Goal: Check status: Check status

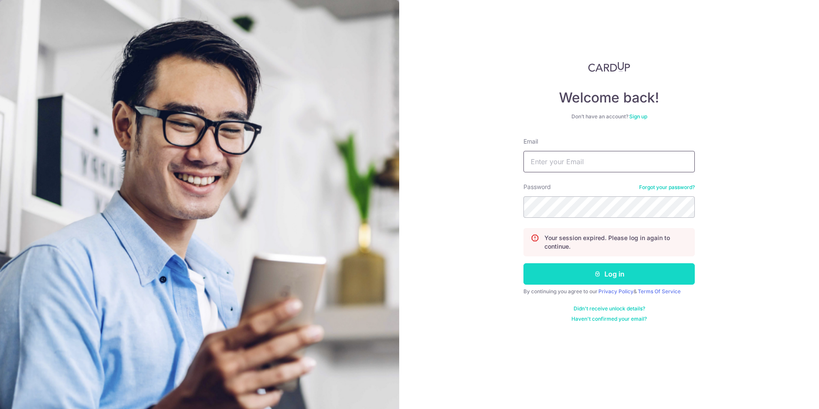
type input "[EMAIL_ADDRESS][DOMAIN_NAME]"
click at [594, 270] on icon "submit" at bounding box center [597, 273] width 7 height 7
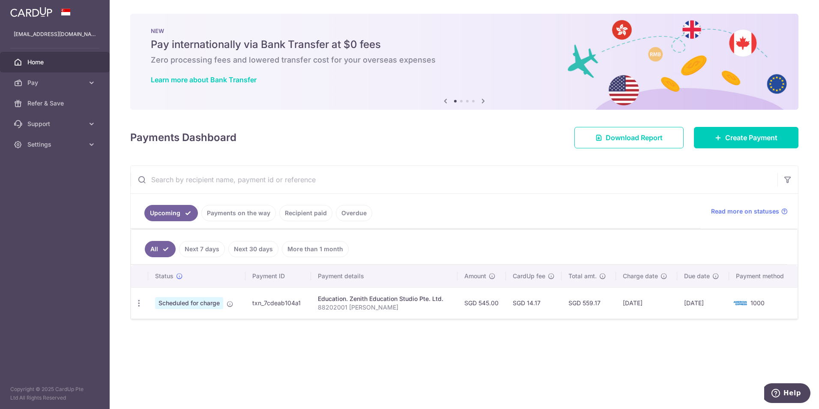
click at [247, 214] on link "Payments on the way" at bounding box center [238, 213] width 75 height 16
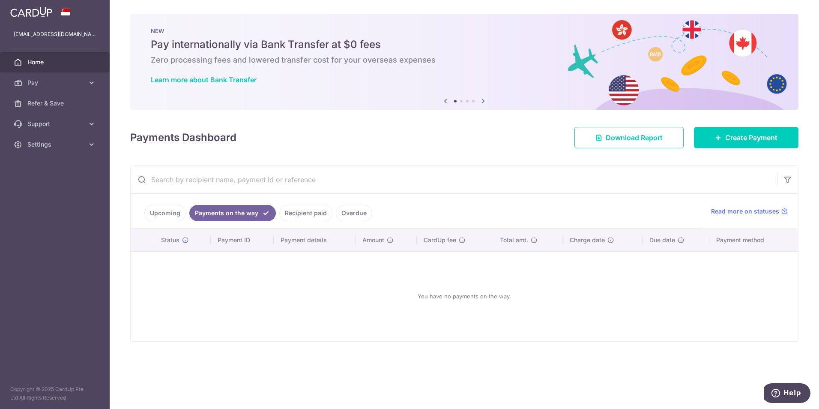
click at [291, 214] on link "Recipient paid" at bounding box center [305, 213] width 53 height 16
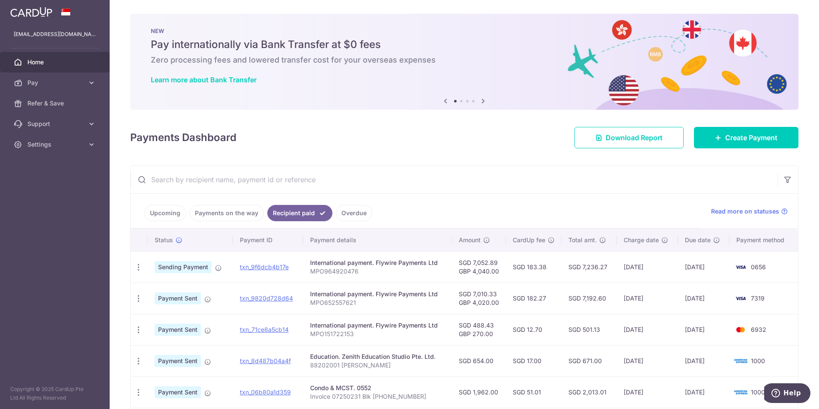
click at [167, 211] on link "Upcoming" at bounding box center [165, 213] width 42 height 16
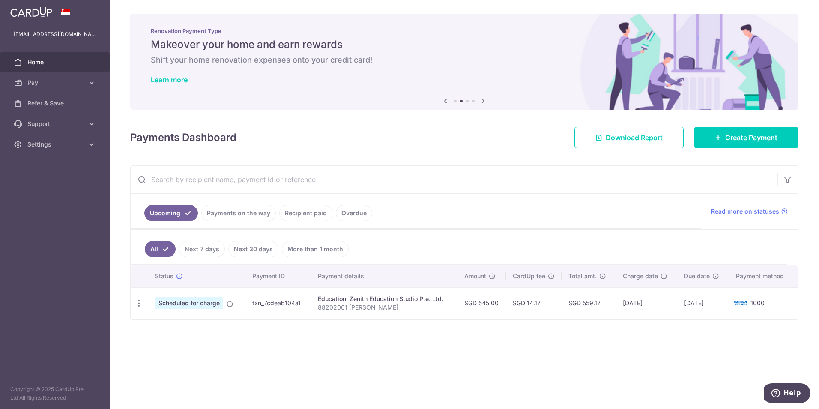
click at [243, 212] on link "Payments on the way" at bounding box center [238, 213] width 75 height 16
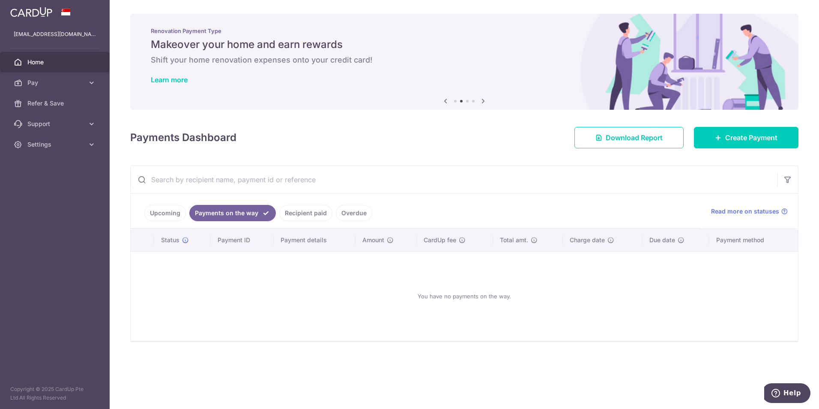
click at [299, 211] on link "Recipient paid" at bounding box center [305, 213] width 53 height 16
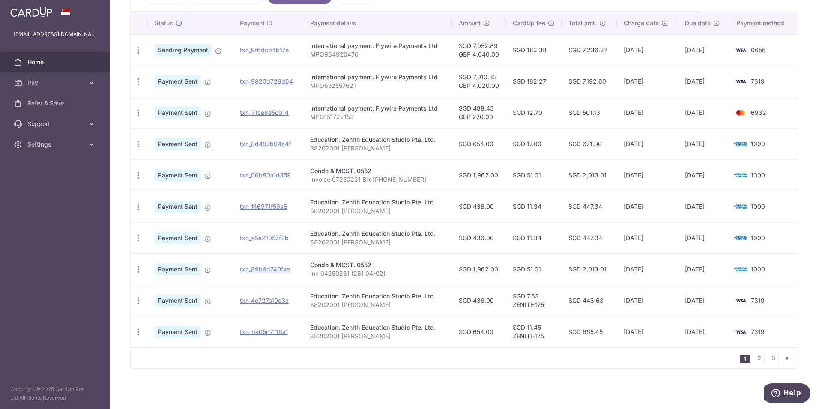
scroll to position [217, 0]
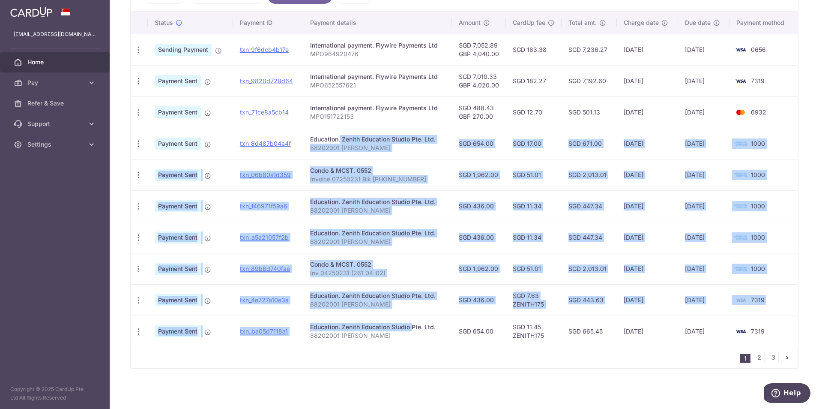
drag, startPoint x: 311, startPoint y: 141, endPoint x: 364, endPoint y: 288, distance: 156.8
click at [376, 307] on tbody "PDF Receipt Sending Payment txn_9f6dcb4b17e International payment. Flywire Paym…" at bounding box center [465, 190] width 668 height 313
